Goal: Task Accomplishment & Management: Use online tool/utility

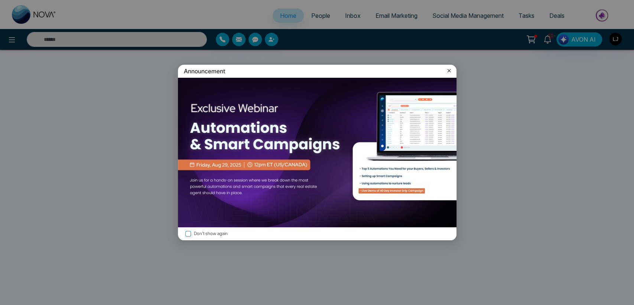
select select "*"
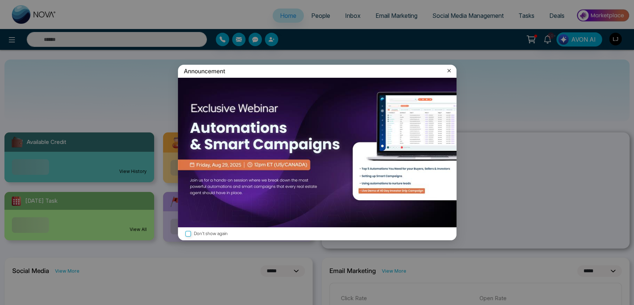
click at [449, 66] on div "Announcement" at bounding box center [317, 71] width 279 height 13
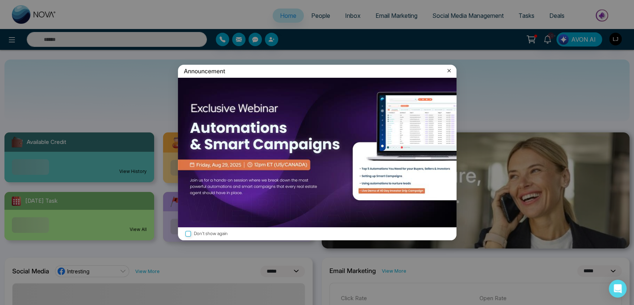
click at [448, 70] on icon at bounding box center [448, 70] width 7 height 7
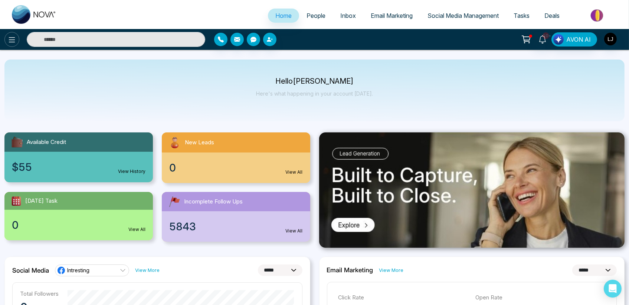
click at [17, 39] on button at bounding box center [11, 39] width 15 height 15
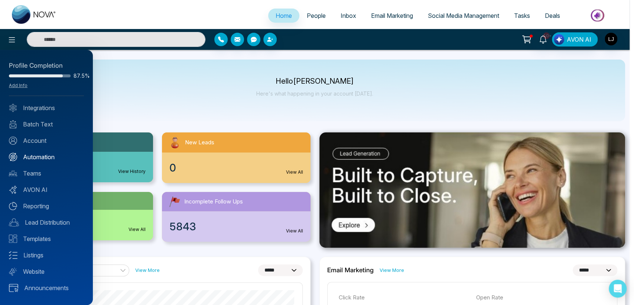
click at [45, 153] on link "Automation" at bounding box center [46, 156] width 75 height 9
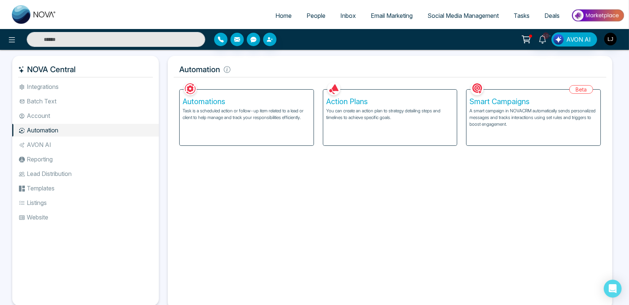
click at [280, 14] on span "Home" at bounding box center [284, 15] width 16 height 7
select select "*"
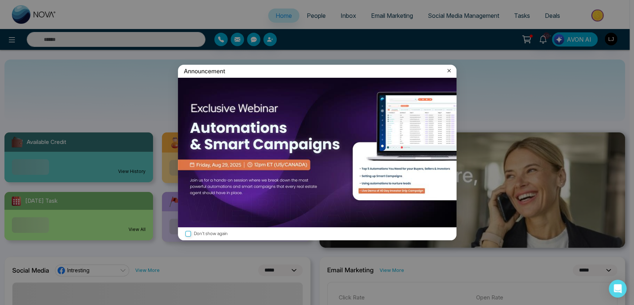
click at [452, 68] on icon at bounding box center [448, 70] width 7 height 7
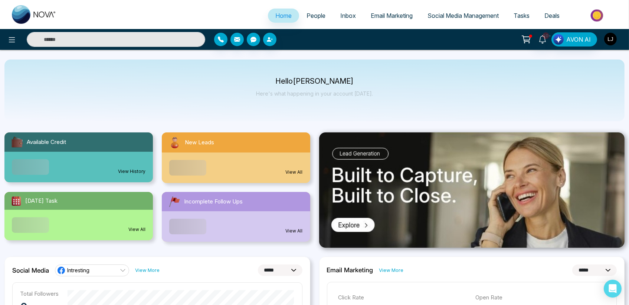
click at [610, 43] on img "button" at bounding box center [611, 39] width 13 height 13
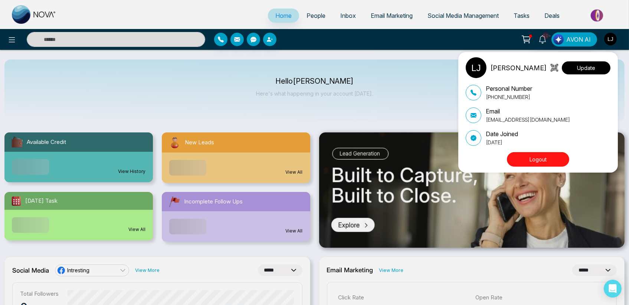
click at [592, 63] on button "Update" at bounding box center [586, 67] width 49 height 13
select select "***"
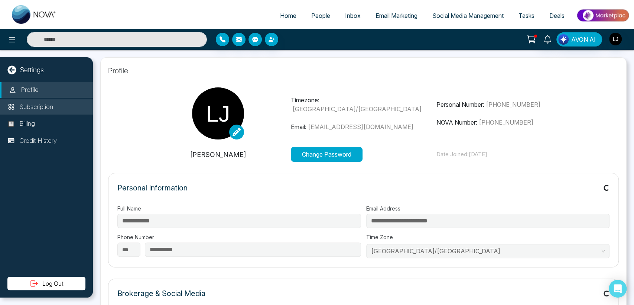
click at [29, 108] on p "Subscription" at bounding box center [36, 107] width 34 height 10
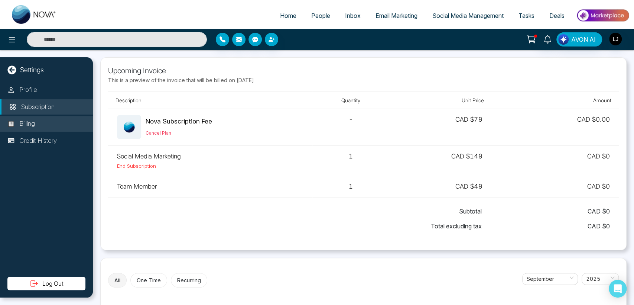
click at [26, 124] on p "Billing" at bounding box center [27, 124] width 16 height 10
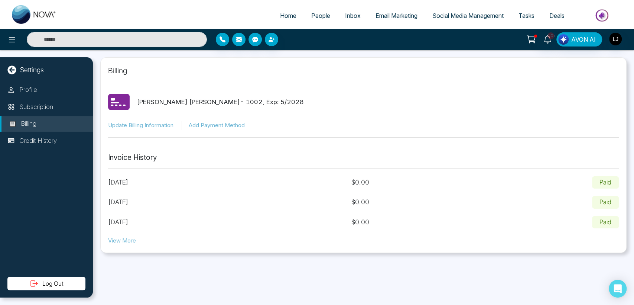
click at [33, 130] on li "Billing" at bounding box center [46, 124] width 93 height 16
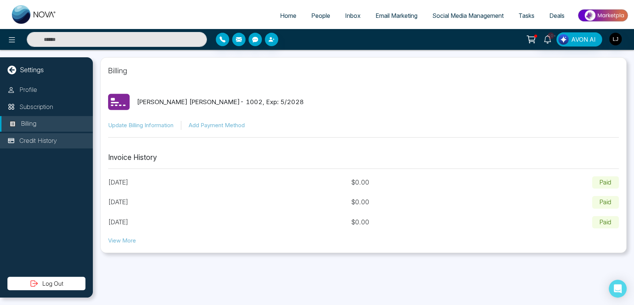
click at [34, 137] on p "Credit History" at bounding box center [38, 141] width 38 height 10
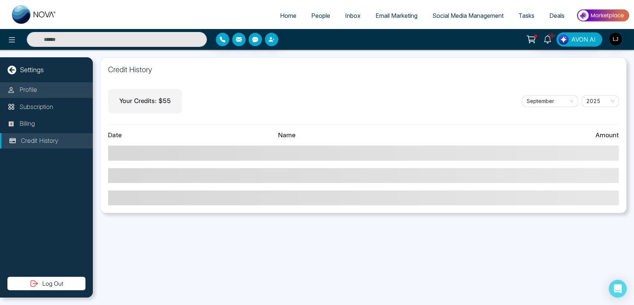
click at [28, 86] on p "Profile" at bounding box center [28, 90] width 18 height 10
select select "***"
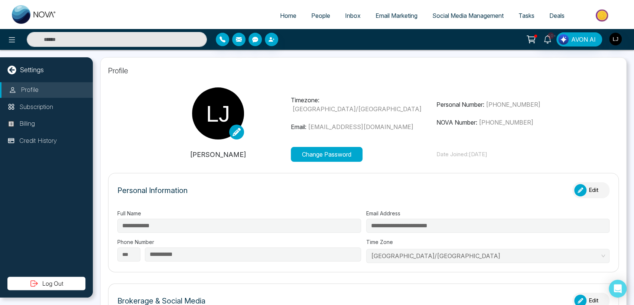
type input "**********"
click at [292, 13] on link "Home" at bounding box center [288, 16] width 31 height 14
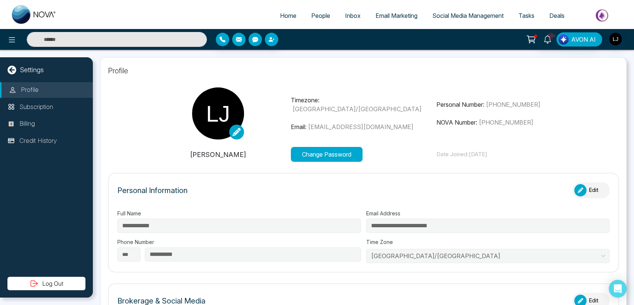
select select "*"
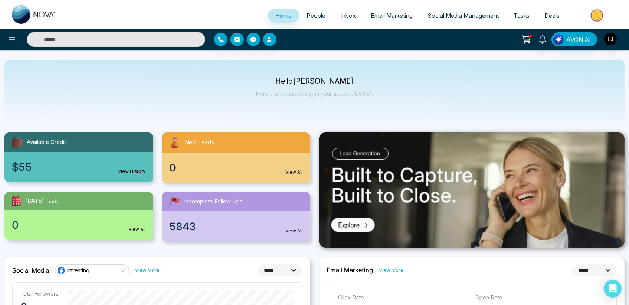
click at [292, 13] on link "Home" at bounding box center [283, 16] width 31 height 14
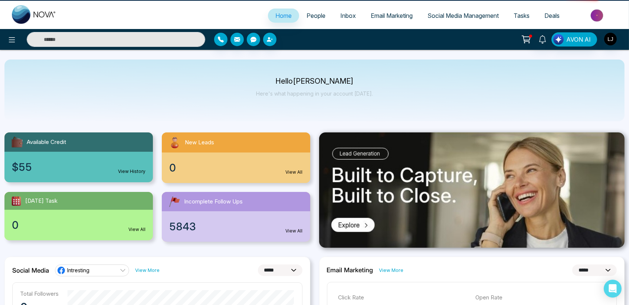
click at [292, 13] on link "Home" at bounding box center [283, 16] width 31 height 14
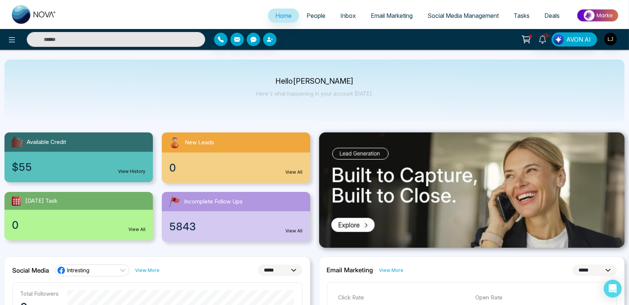
drag, startPoint x: 292, startPoint y: 13, endPoint x: 306, endPoint y: 13, distance: 14.5
click at [306, 13] on ul "Home People Inbox Email Marketing Social Media Management Tasks Deals" at bounding box center [344, 16] width 561 height 20
click at [307, 13] on span "People" at bounding box center [316, 15] width 19 height 7
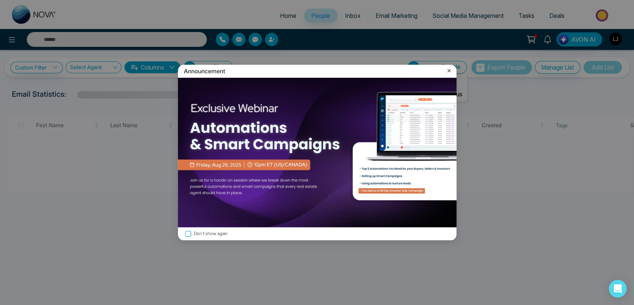
click at [449, 70] on icon at bounding box center [448, 70] width 7 height 7
click at [450, 68] on icon at bounding box center [448, 70] width 7 height 7
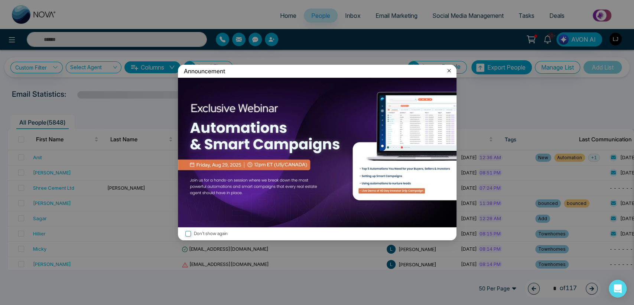
click at [450, 69] on icon at bounding box center [448, 70] width 7 height 7
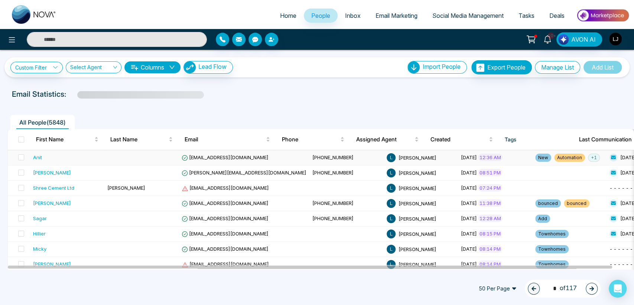
click at [221, 155] on span "[EMAIL_ADDRESS][DOMAIN_NAME]" at bounding box center [225, 157] width 87 height 6
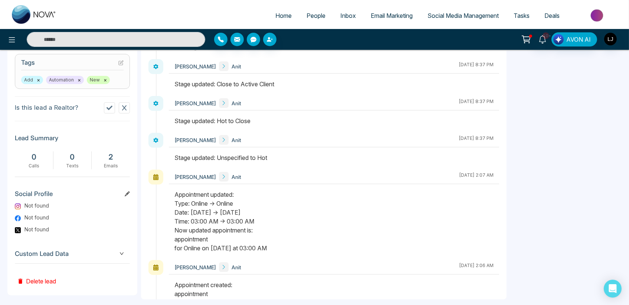
scroll to position [315, 0]
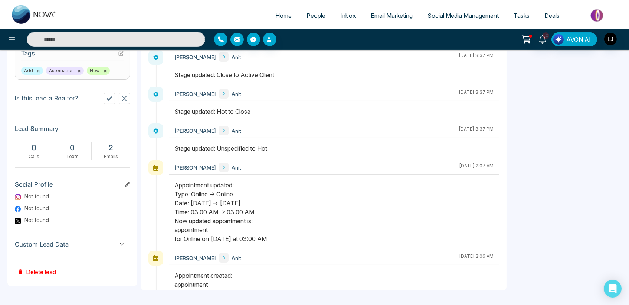
click at [115, 246] on span "Custom Lead Data" at bounding box center [72, 244] width 115 height 10
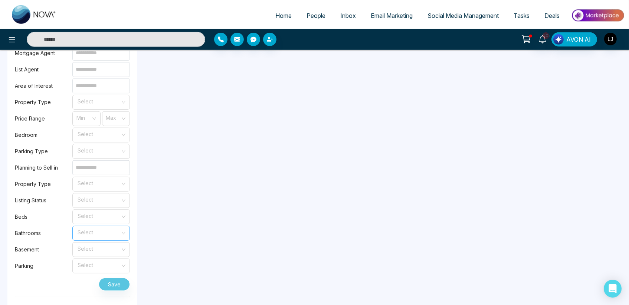
scroll to position [735, 0]
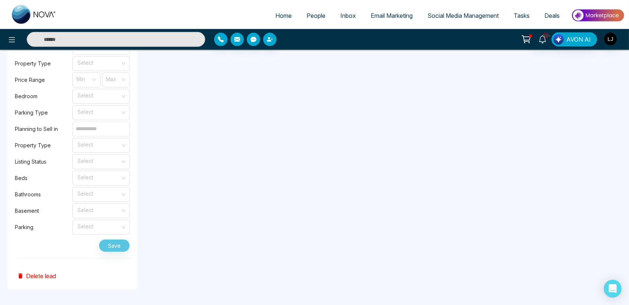
click at [48, 277] on button "Delete lead" at bounding box center [36, 270] width 43 height 24
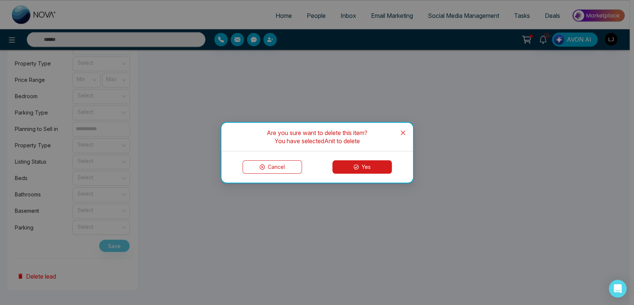
click at [398, 131] on span "Close" at bounding box center [403, 133] width 20 height 20
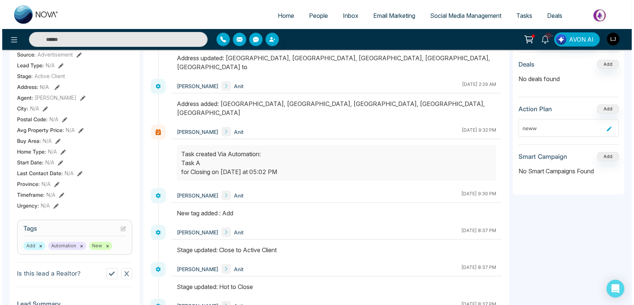
scroll to position [0, 0]
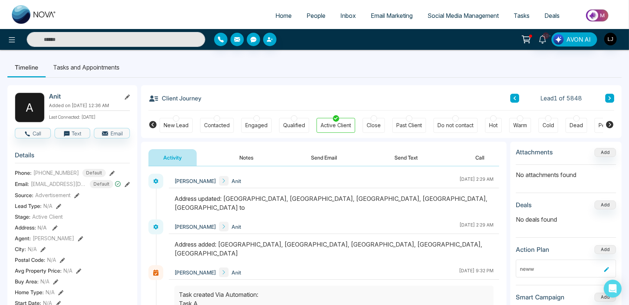
click at [315, 13] on span "People" at bounding box center [316, 15] width 19 height 7
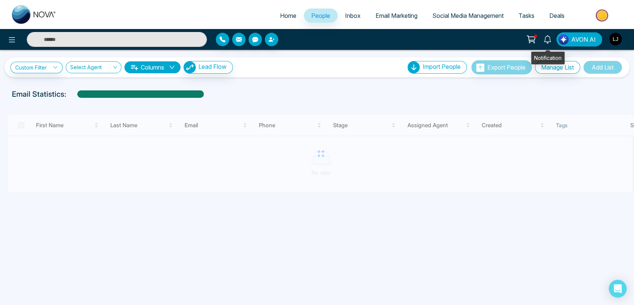
click at [549, 35] on icon at bounding box center [547, 39] width 8 height 8
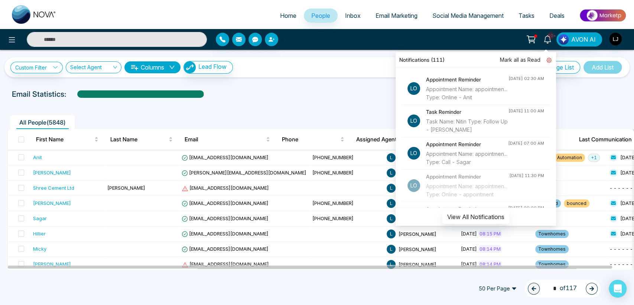
click at [548, 60] on icon at bounding box center [548, 60] width 5 height 5
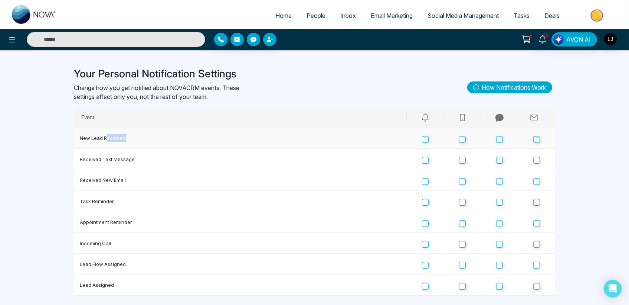
drag, startPoint x: 107, startPoint y: 138, endPoint x: 131, endPoint y: 136, distance: 24.2
click at [131, 136] on td "New Lead Received" at bounding box center [240, 138] width 333 height 21
drag, startPoint x: 95, startPoint y: 159, endPoint x: 126, endPoint y: 156, distance: 30.9
click at [126, 156] on td "Received Text Message" at bounding box center [240, 159] width 333 height 21
drag, startPoint x: 101, startPoint y: 178, endPoint x: 119, endPoint y: 179, distance: 17.5
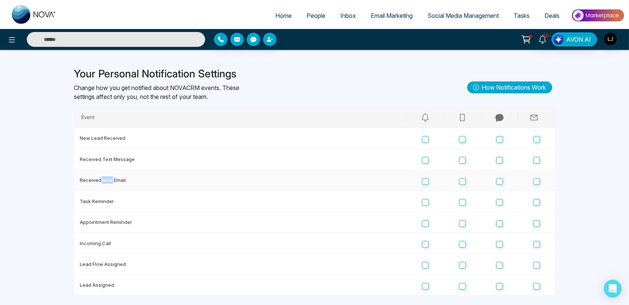
click at [115, 179] on td "Received New Email" at bounding box center [240, 180] width 333 height 21
drag, startPoint x: 97, startPoint y: 192, endPoint x: 107, endPoint y: 193, distance: 10.5
click at [102, 193] on td "Task Reminder" at bounding box center [240, 201] width 333 height 21
drag, startPoint x: 103, startPoint y: 200, endPoint x: 111, endPoint y: 200, distance: 7.8
click at [111, 200] on td "Task Reminder" at bounding box center [240, 201] width 333 height 21
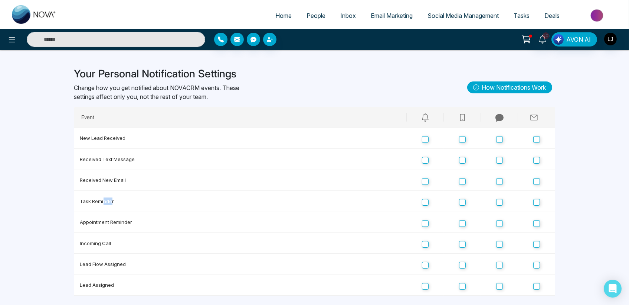
click at [520, 16] on span "Tasks" at bounding box center [522, 15] width 16 height 7
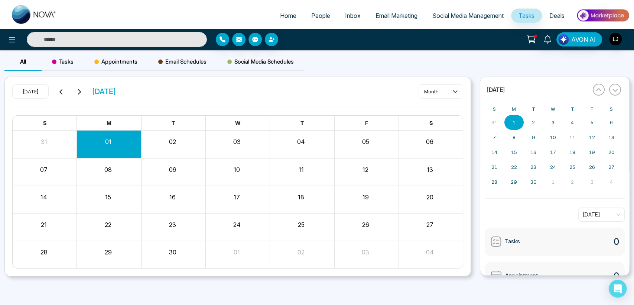
click at [59, 61] on span "Tasks" at bounding box center [63, 61] width 22 height 9
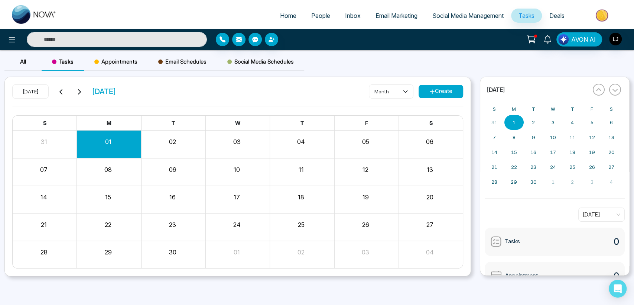
click at [429, 92] on icon at bounding box center [432, 92] width 6 height 6
click at [448, 91] on button "Create" at bounding box center [441, 91] width 45 height 13
click at [443, 80] on div "Today September 2025 month Create S M T W T F S 31 01 02 03 04 05 06 07 08 09 1…" at bounding box center [238, 176] width 466 height 199
click at [439, 92] on button "Create" at bounding box center [441, 91] width 45 height 13
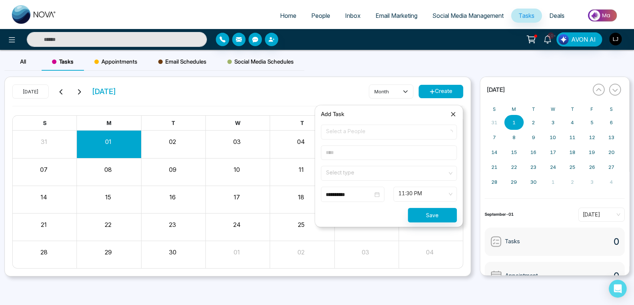
click at [317, 140] on form "**********" at bounding box center [388, 173] width 145 height 98
click at [339, 135] on span "Select a People" at bounding box center [389, 132] width 126 height 13
click at [350, 132] on span "Select a People" at bounding box center [389, 132] width 126 height 13
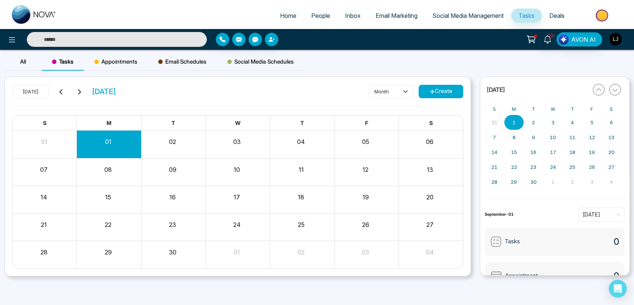
click at [616, 37] on img "button" at bounding box center [615, 39] width 13 height 13
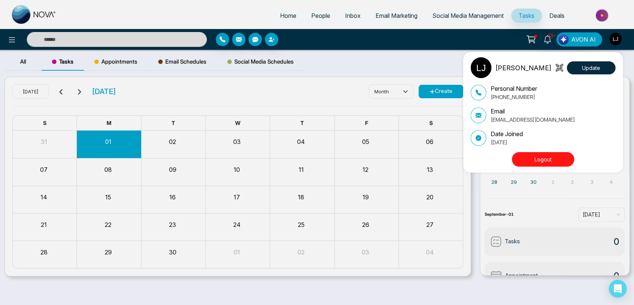
click at [396, 92] on div "Lokesh Joshi Update Personal Number +918421020309 Email lokeshjoshi6454@gmail.c…" at bounding box center [317, 152] width 634 height 305
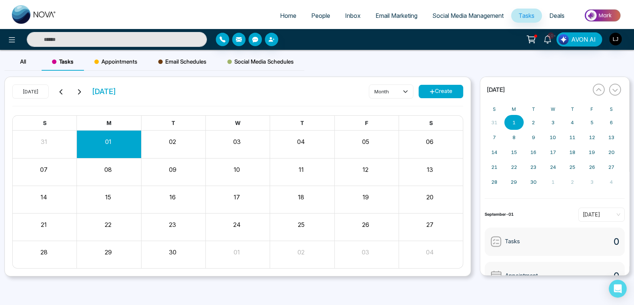
click at [453, 92] on button "Create" at bounding box center [441, 91] width 45 height 13
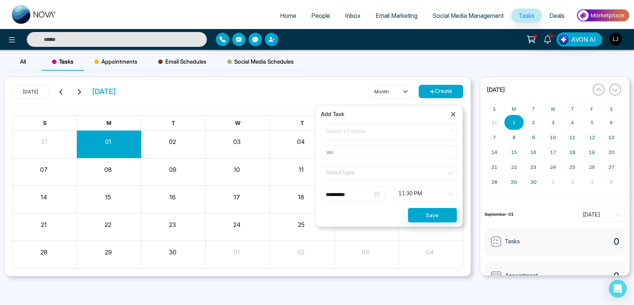
click at [351, 135] on span "Select a People" at bounding box center [389, 132] width 126 height 13
click at [381, 146] on div "Loading..." at bounding box center [388, 148] width 127 height 8
click at [421, 217] on button "Save" at bounding box center [432, 215] width 49 height 14
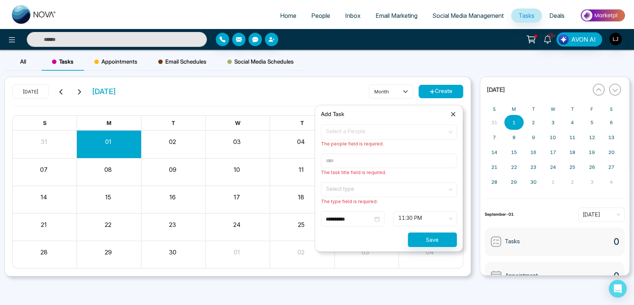
click at [338, 121] on div "**********" at bounding box center [389, 178] width 136 height 137
click at [342, 133] on span "Select a People" at bounding box center [389, 132] width 126 height 13
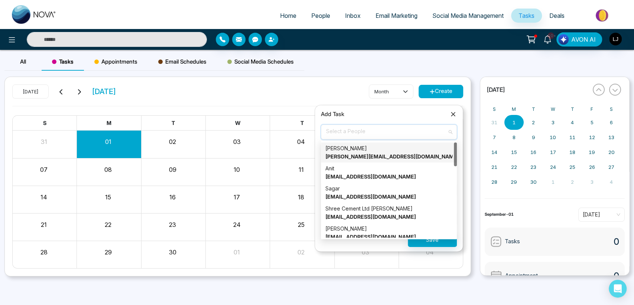
click at [355, 153] on strong "[PERSON_NAME][EMAIL_ADDRESS][DOMAIN_NAME]" at bounding box center [392, 156] width 134 height 6
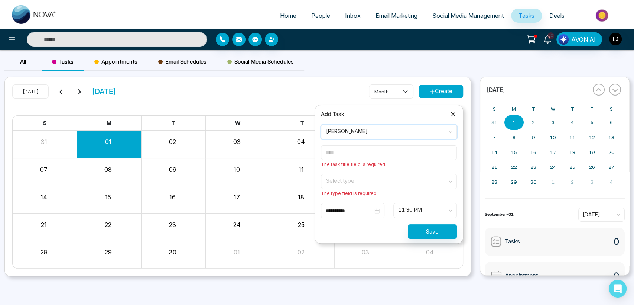
click at [355, 161] on span "The task title field is required." at bounding box center [353, 164] width 65 height 6
click at [355, 153] on input "text" at bounding box center [389, 152] width 136 height 14
type input "******"
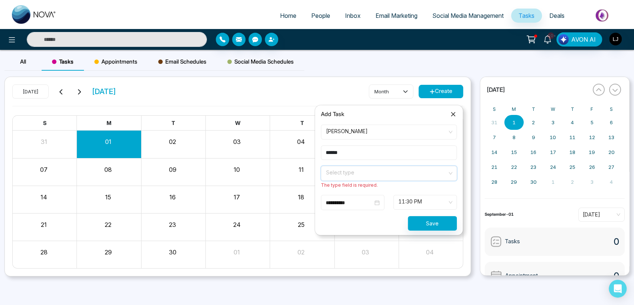
drag, startPoint x: 356, startPoint y: 176, endPoint x: 356, endPoint y: 180, distance: 3.7
click at [355, 177] on span at bounding box center [386, 173] width 122 height 14
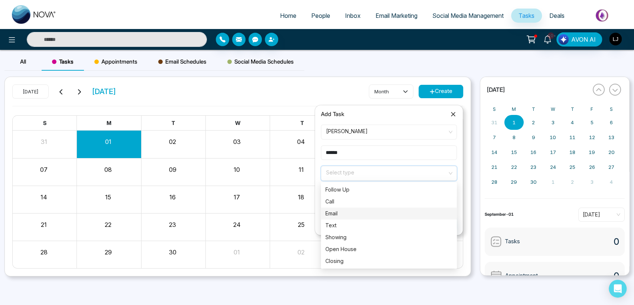
click at [356, 209] on div "Email" at bounding box center [388, 213] width 127 height 8
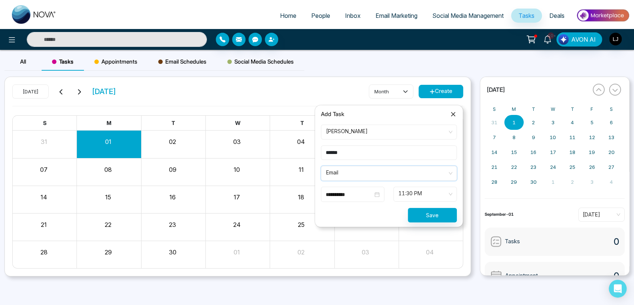
click at [355, 194] on input "**********" at bounding box center [349, 194] width 47 height 8
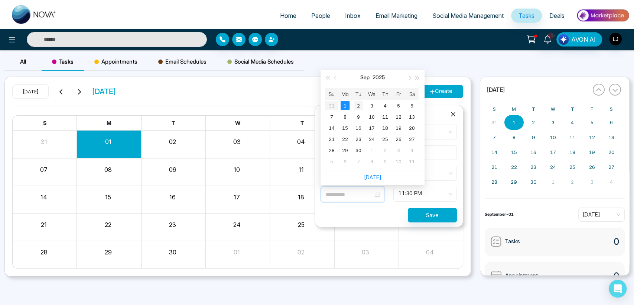
type input "**********"
click at [357, 105] on div "2" at bounding box center [358, 105] width 9 height 9
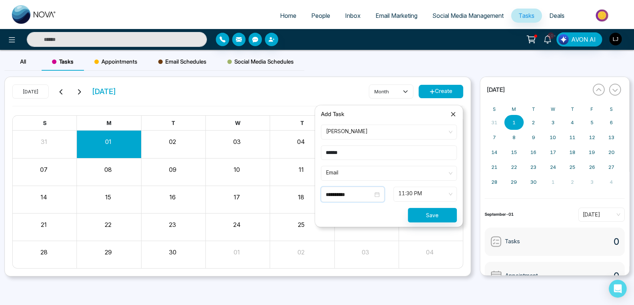
drag, startPoint x: 426, startPoint y: 194, endPoint x: 411, endPoint y: 178, distance: 22.1
click at [426, 195] on span "11:30 PM" at bounding box center [424, 194] width 53 height 13
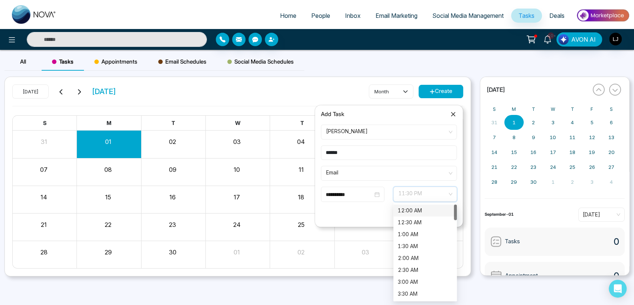
click at [404, 208] on div "12:00 AM" at bounding box center [425, 210] width 55 height 8
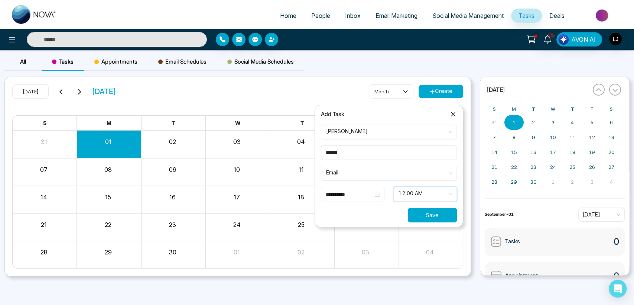
click at [422, 210] on button "Save" at bounding box center [432, 215] width 49 height 14
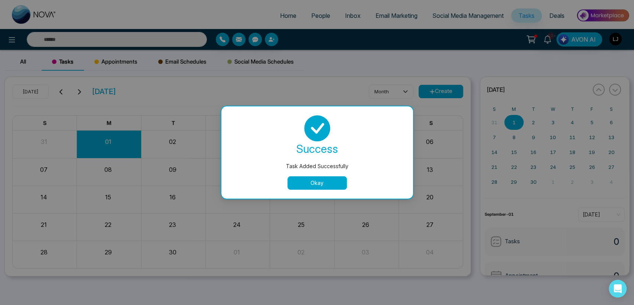
click at [315, 181] on button "Okay" at bounding box center [316, 182] width 59 height 13
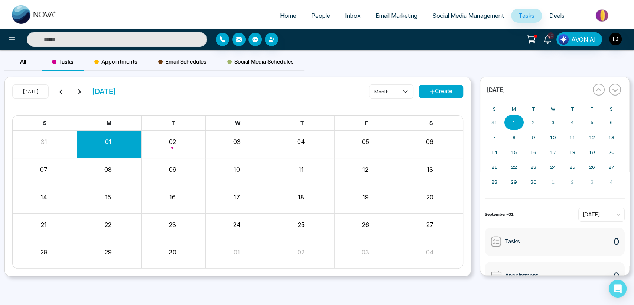
click at [120, 60] on span "Appointments" at bounding box center [115, 61] width 43 height 9
click at [439, 93] on button "Create" at bounding box center [441, 91] width 45 height 13
click at [425, 90] on button "Create" at bounding box center [441, 91] width 45 height 13
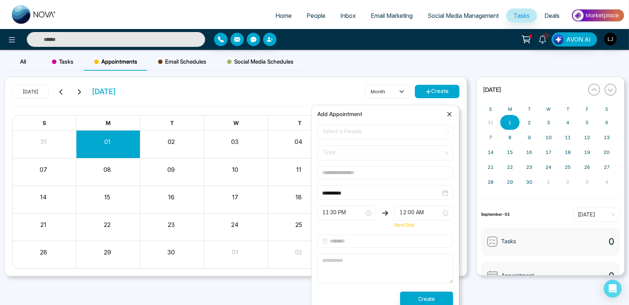
click at [351, 131] on span "Select a People" at bounding box center [386, 132] width 126 height 13
click at [351, 189] on input "**********" at bounding box center [381, 193] width 119 height 8
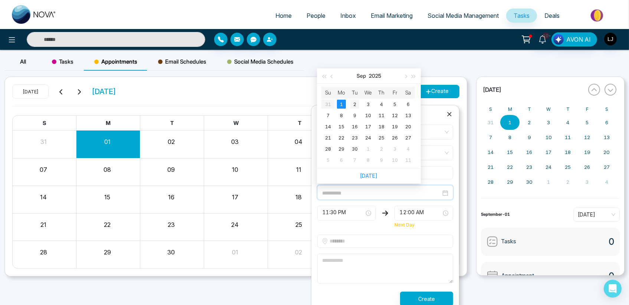
type input "**********"
click at [355, 102] on div "2" at bounding box center [355, 104] width 9 height 9
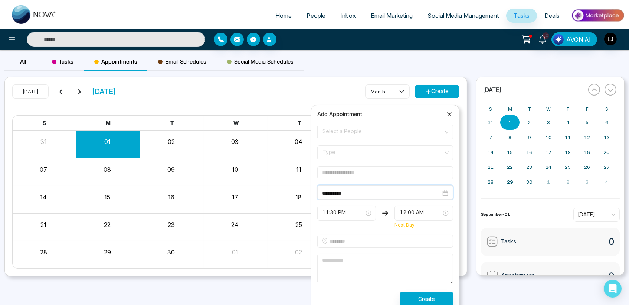
click at [359, 210] on span "11:30 PM" at bounding box center [347, 212] width 48 height 13
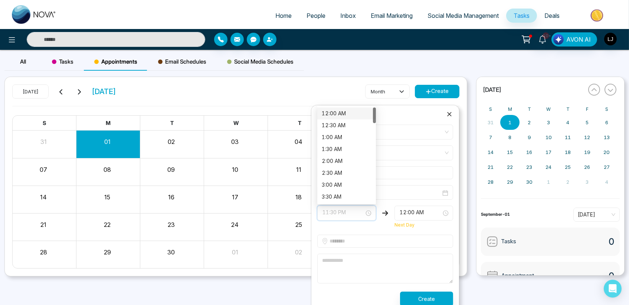
click at [335, 109] on div "12:00 AM" at bounding box center [347, 113] width 50 height 8
click at [397, 211] on div "12:00 AM" at bounding box center [424, 212] width 59 height 15
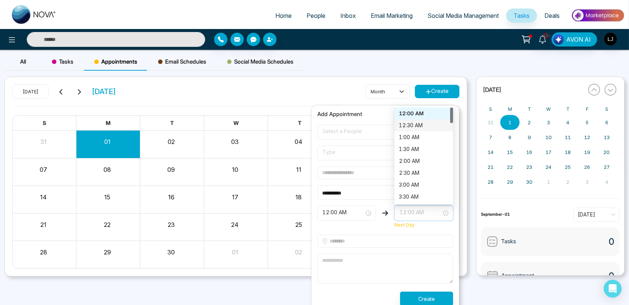
click at [411, 125] on div "12:30 AM" at bounding box center [424, 125] width 50 height 8
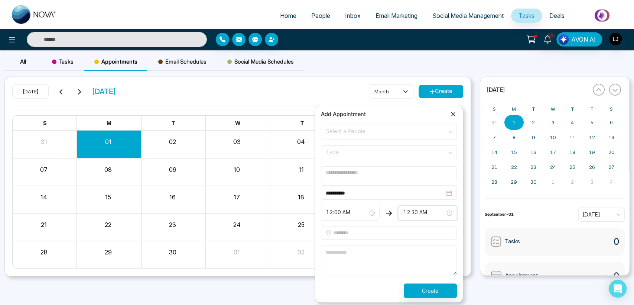
click at [345, 145] on div "Type" at bounding box center [389, 152] width 136 height 15
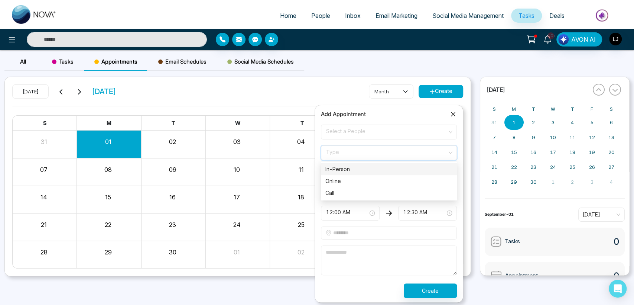
click at [341, 166] on div "In-Person" at bounding box center [388, 169] width 127 height 8
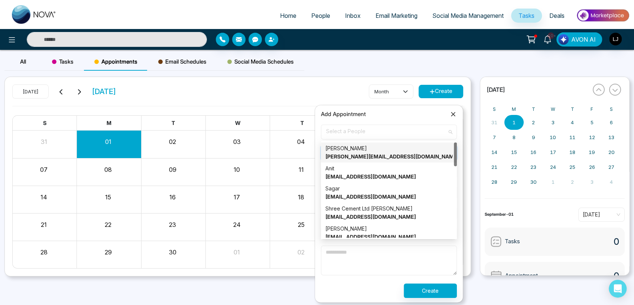
click at [344, 129] on span "Select a People" at bounding box center [389, 132] width 126 height 13
drag, startPoint x: 351, startPoint y: 159, endPoint x: 363, endPoint y: 151, distance: 14.6
click at [363, 151] on div "Lokesh lokesh@mmnovatech.com" at bounding box center [388, 152] width 127 height 16
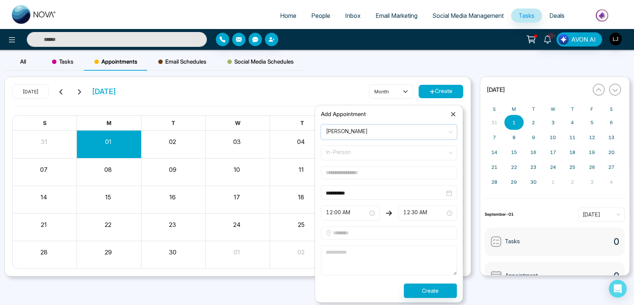
click at [363, 151] on span "In-Person" at bounding box center [389, 152] width 126 height 13
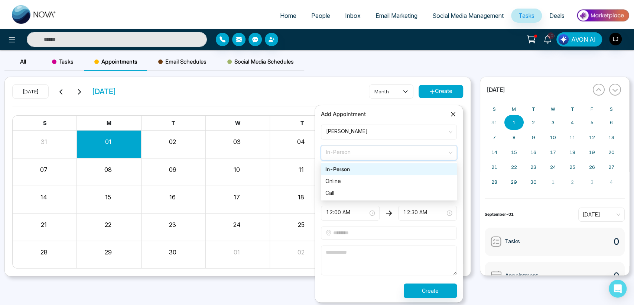
click at [362, 139] on span at bounding box center [386, 132] width 122 height 14
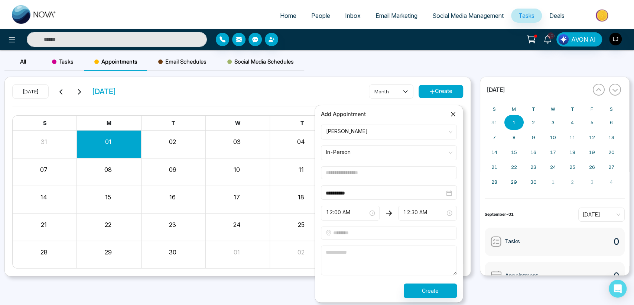
click at [329, 262] on textarea at bounding box center [389, 260] width 136 height 30
type textarea "**********"
click at [342, 240] on form "**********" at bounding box center [388, 210] width 145 height 173
click at [360, 232] on input "text" at bounding box center [389, 232] width 136 height 13
type input "*****"
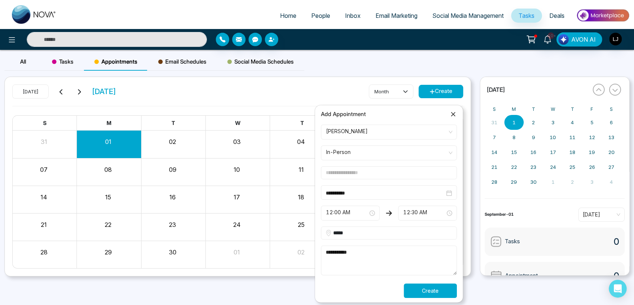
click at [428, 292] on button "Create" at bounding box center [430, 290] width 53 height 14
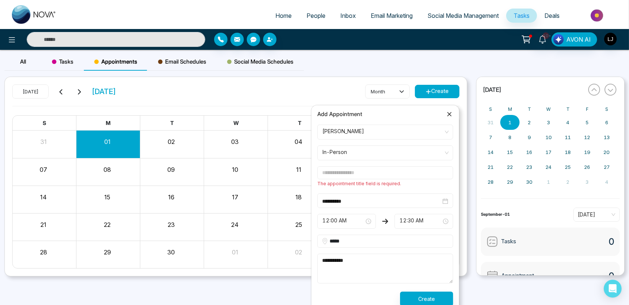
click at [347, 175] on input "text" at bounding box center [386, 172] width 136 height 13
type input "**********"
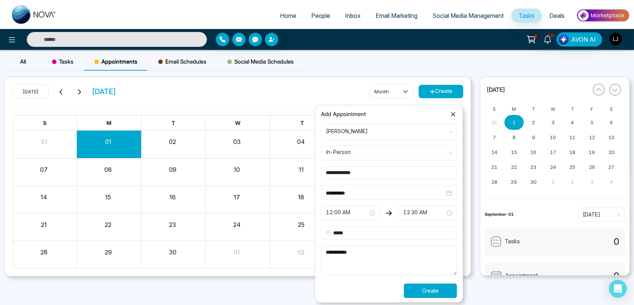
click at [438, 295] on button "Create" at bounding box center [430, 290] width 53 height 14
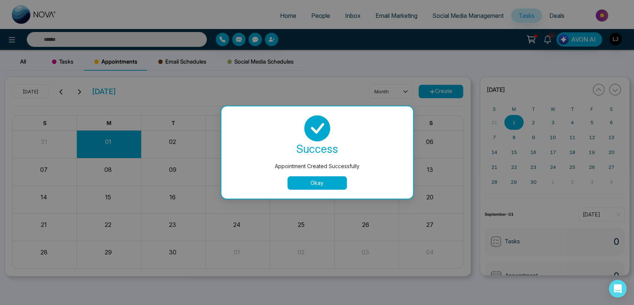
click at [325, 185] on button "Okay" at bounding box center [316, 182] width 59 height 13
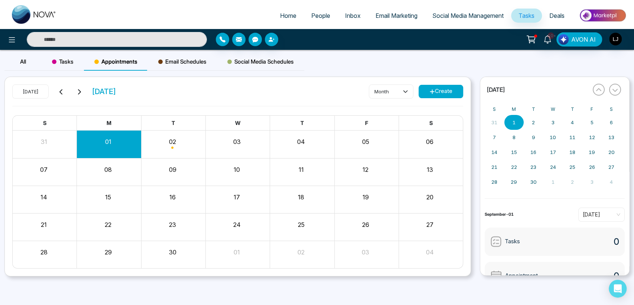
click at [108, 60] on span "Appointments" at bounding box center [115, 61] width 43 height 9
click at [546, 38] on icon at bounding box center [547, 39] width 7 height 8
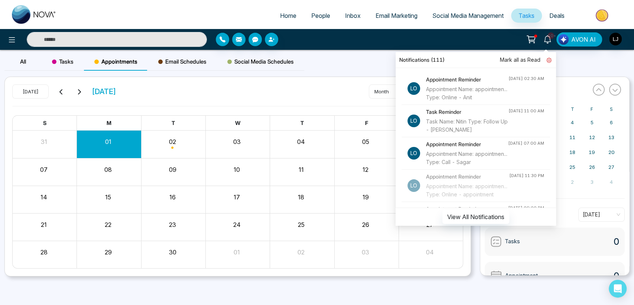
click at [547, 60] on icon at bounding box center [548, 60] width 5 height 5
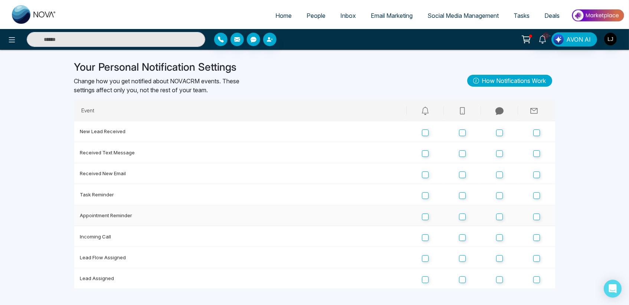
scroll to position [10, 0]
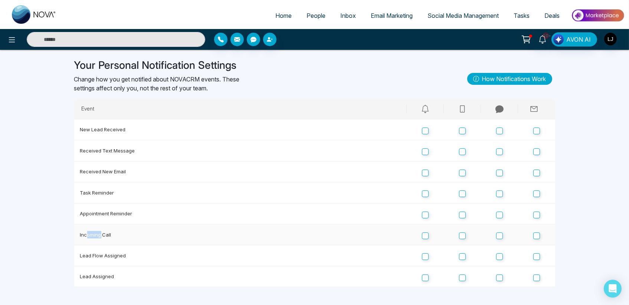
drag, startPoint x: 87, startPoint y: 237, endPoint x: 102, endPoint y: 236, distance: 14.9
click at [102, 236] on td "Incoming Call" at bounding box center [240, 234] width 333 height 21
drag, startPoint x: 101, startPoint y: 255, endPoint x: 117, endPoint y: 256, distance: 16.4
click at [117, 256] on td "Lead Flow Assigned" at bounding box center [240, 255] width 333 height 21
click at [111, 277] on td "Lead Assigned" at bounding box center [240, 276] width 333 height 21
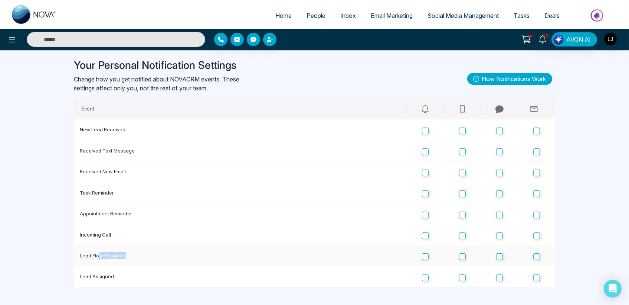
drag, startPoint x: 110, startPoint y: 253, endPoint x: 151, endPoint y: 253, distance: 40.9
click at [151, 253] on td "Lead Flow Assigned" at bounding box center [240, 255] width 333 height 21
drag, startPoint x: 93, startPoint y: 218, endPoint x: 102, endPoint y: 215, distance: 9.7
click at [102, 215] on td "Appointment Reminder" at bounding box center [240, 213] width 333 height 21
click at [100, 190] on td "Task Reminder" at bounding box center [240, 192] width 333 height 21
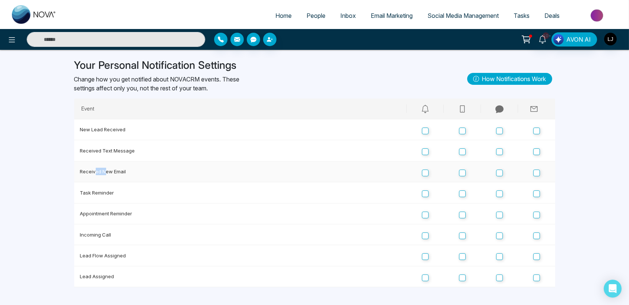
drag, startPoint x: 95, startPoint y: 172, endPoint x: 107, endPoint y: 166, distance: 13.0
click at [105, 167] on td "Received New Email" at bounding box center [240, 171] width 333 height 21
drag, startPoint x: 104, startPoint y: 143, endPoint x: 114, endPoint y: 136, distance: 12.4
click at [113, 140] on td "Received Text Message" at bounding box center [240, 150] width 333 height 21
drag, startPoint x: 106, startPoint y: 123, endPoint x: 129, endPoint y: 121, distance: 23.5
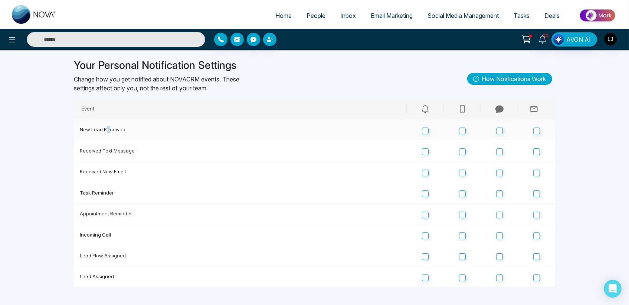
click at [125, 122] on td "New Lead Received" at bounding box center [240, 129] width 333 height 21
